Goal: Find contact information: Find contact information

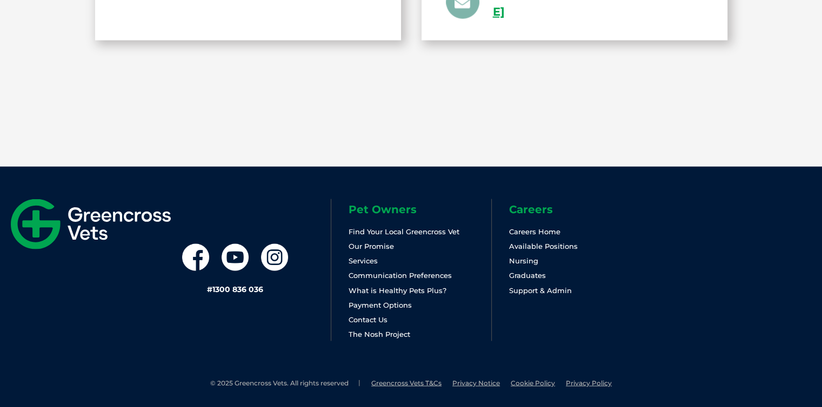
scroll to position [2033, 0]
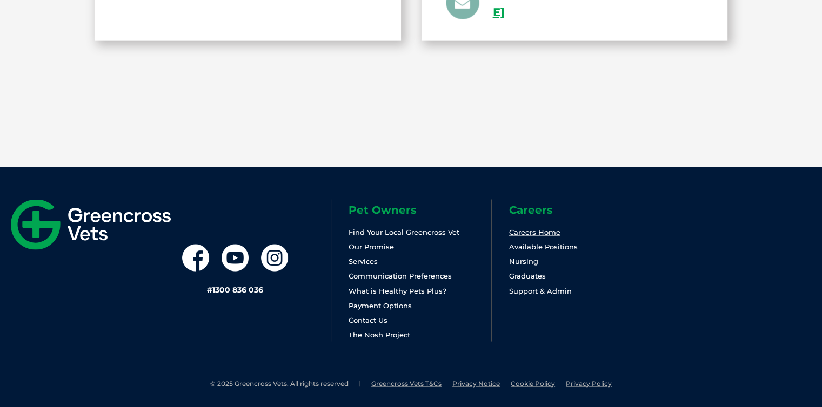
click at [549, 229] on link "Careers Home" at bounding box center [534, 231] width 51 height 9
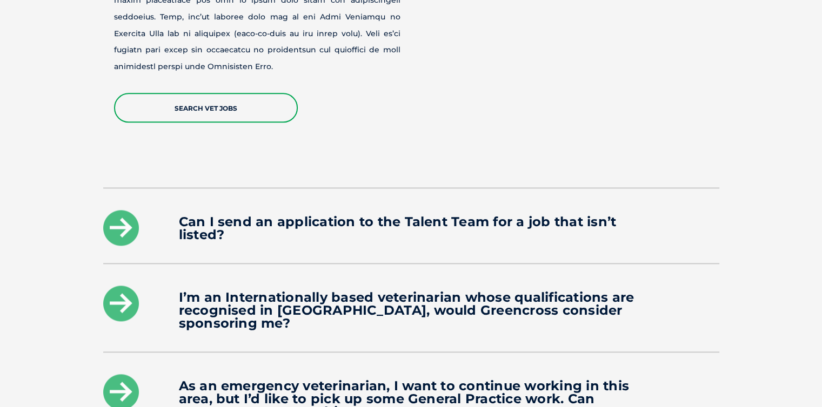
scroll to position [1867, 0]
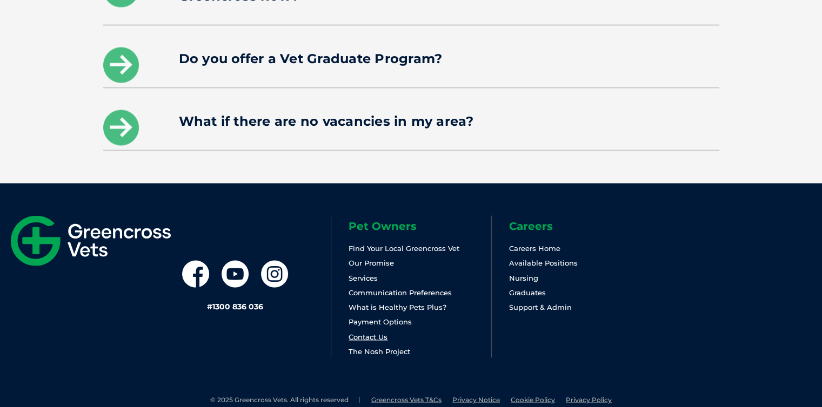
click at [376, 332] on link "Contact Us" at bounding box center [367, 336] width 39 height 9
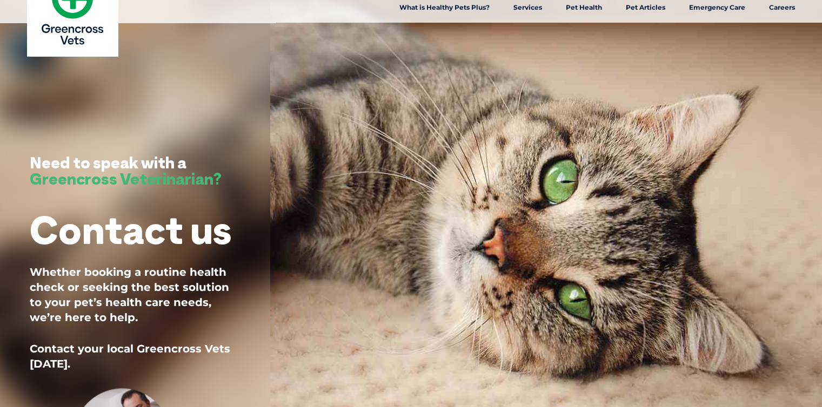
scroll to position [15, 0]
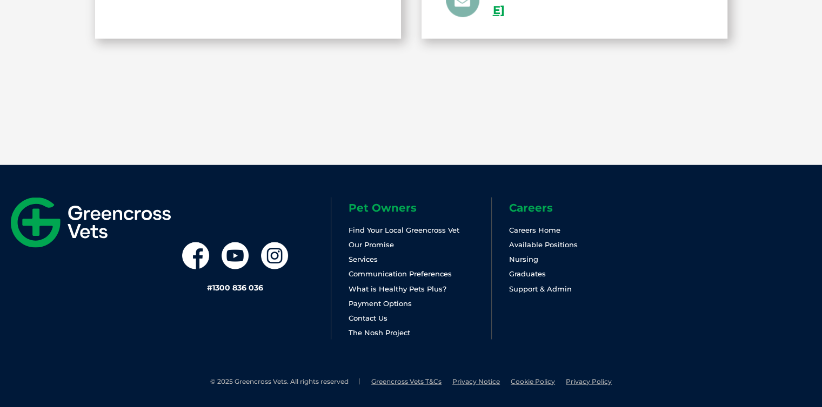
scroll to position [1863, 0]
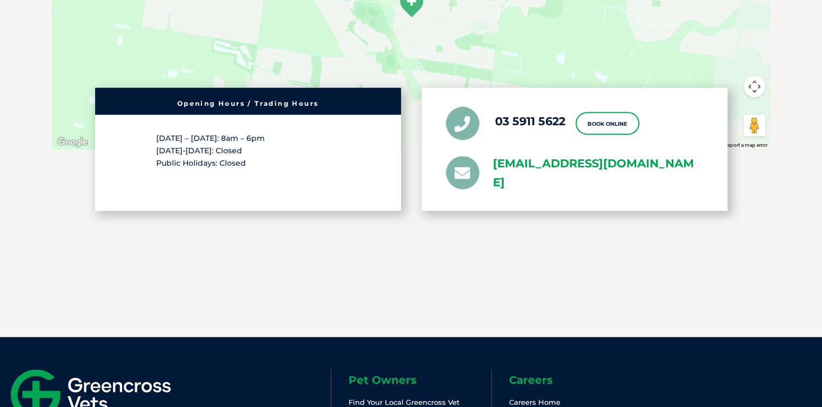
click at [510, 167] on link "greencross.cranbourne@greencrossvet.com.au" at bounding box center [598, 173] width 210 height 38
click at [594, 297] on section "1280 Thompsons Rd, Cranbourne VIC 3977 ← Move left → Move right ↑ Move up ↓ Mov…" at bounding box center [411, 93] width 822 height 487
drag, startPoint x: 485, startPoint y: 162, endPoint x: 590, endPoint y: 202, distance: 112.9
click at [590, 202] on div "03 5911 5622 Book Online greencross.cranbourne@greencrossvet.com.au" at bounding box center [574, 149] width 306 height 123
copy li "greencross.cranbourne@greencrossvet.com.au"
